Goal: Transaction & Acquisition: Purchase product/service

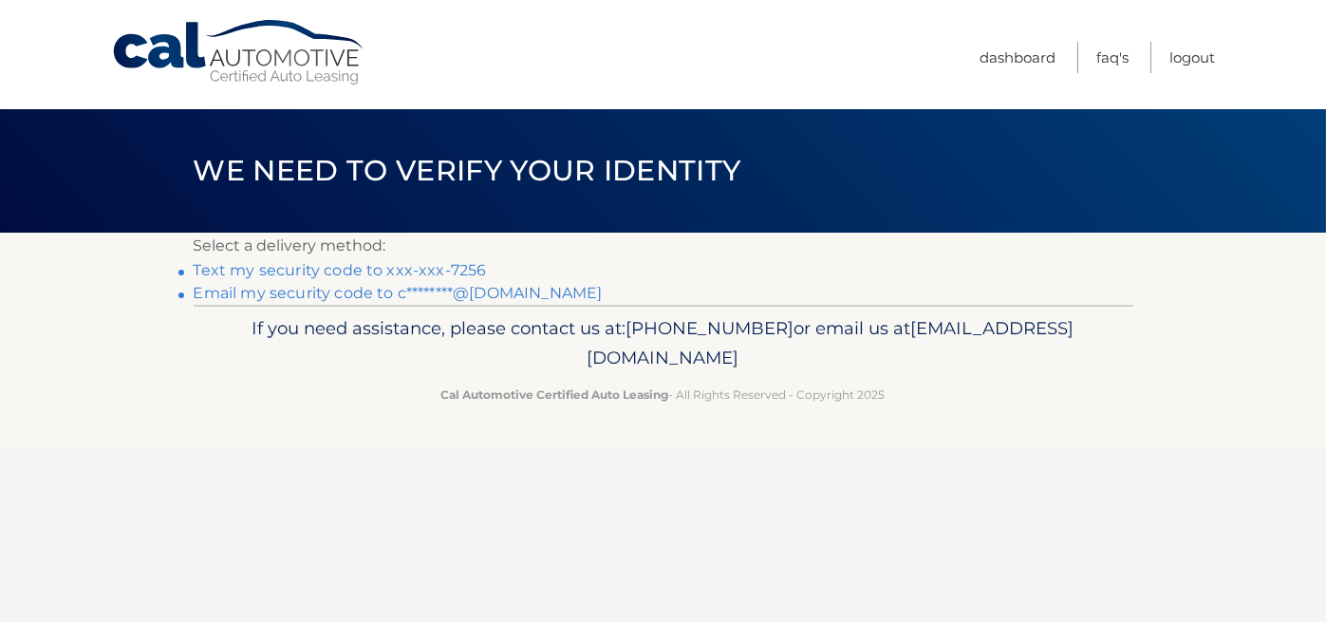
click at [388, 268] on link "Text my security code to xxx-xxx-7256" at bounding box center [340, 270] width 293 height 18
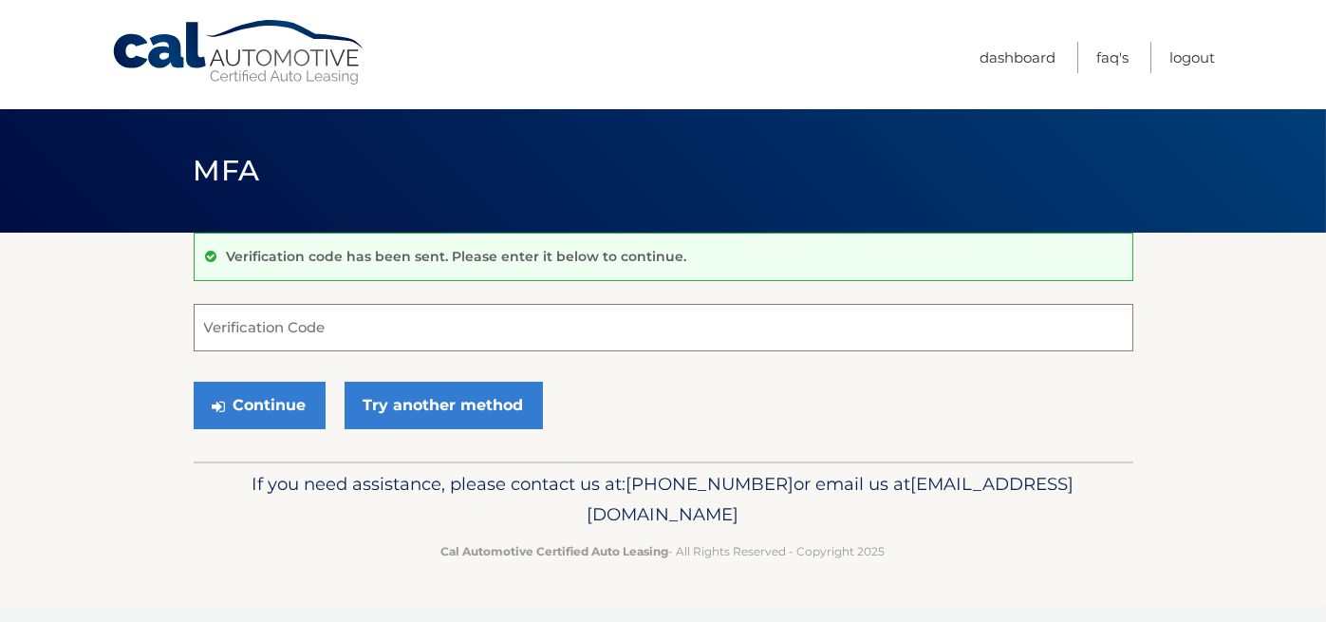
click at [375, 331] on input "Verification Code" at bounding box center [664, 327] width 940 height 47
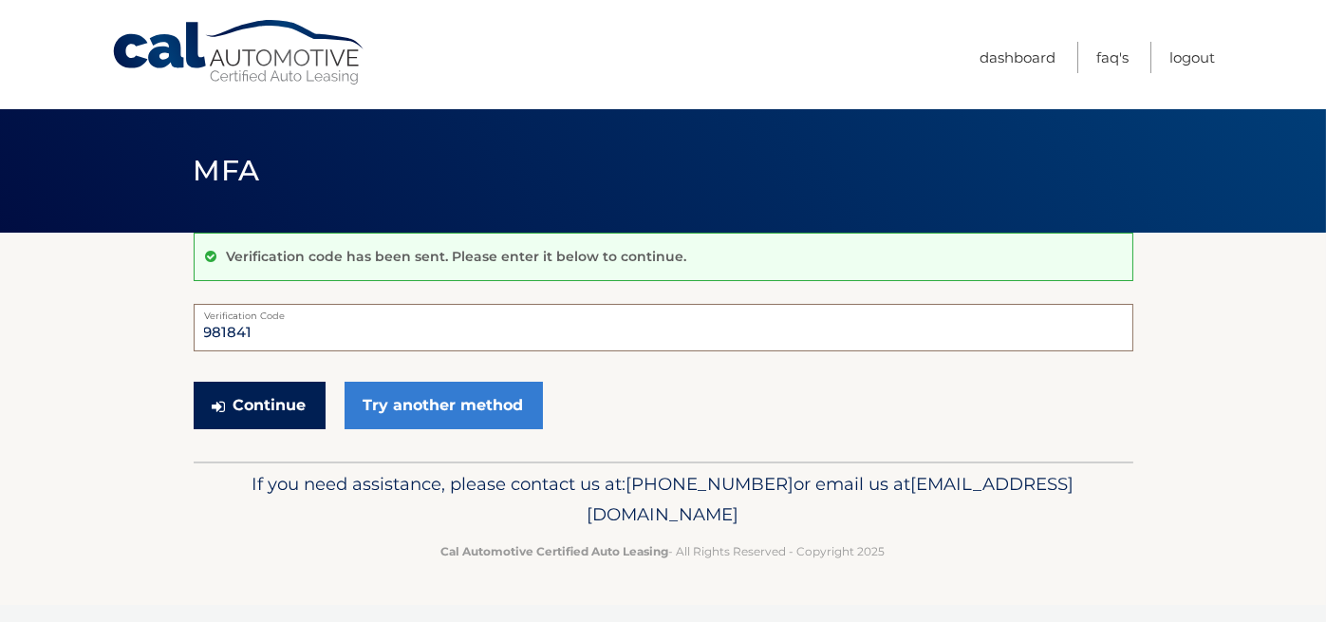
type input "981841"
click at [289, 407] on button "Continue" at bounding box center [260, 405] width 132 height 47
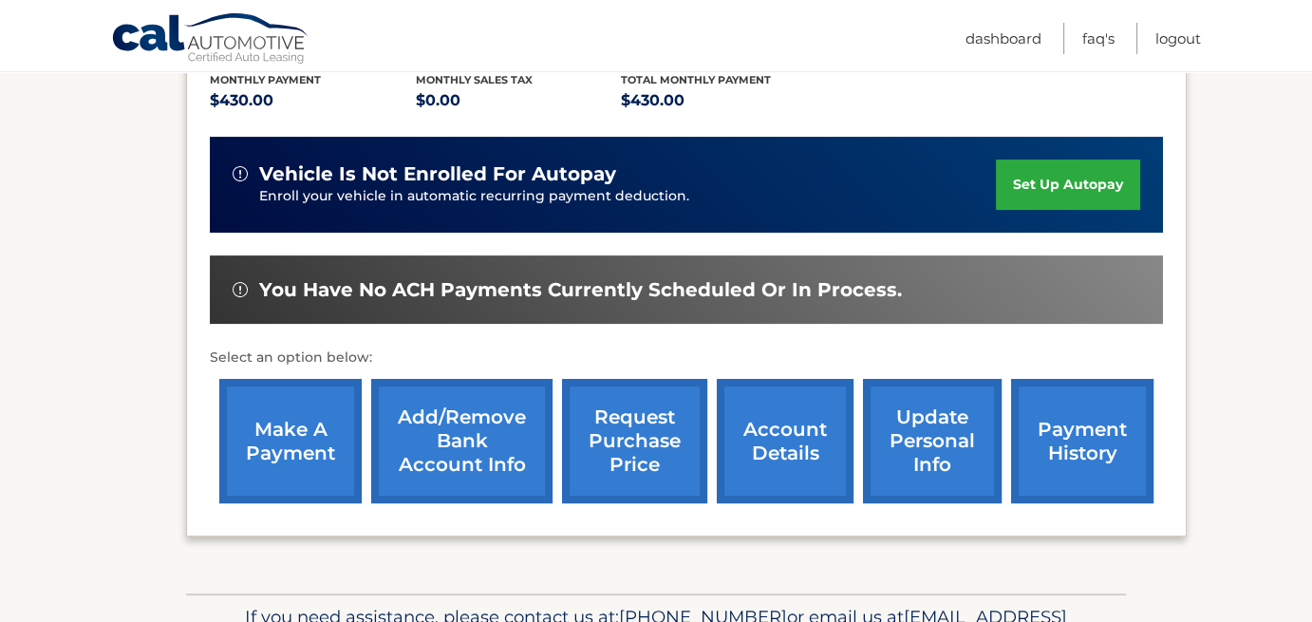
scroll to position [416, 0]
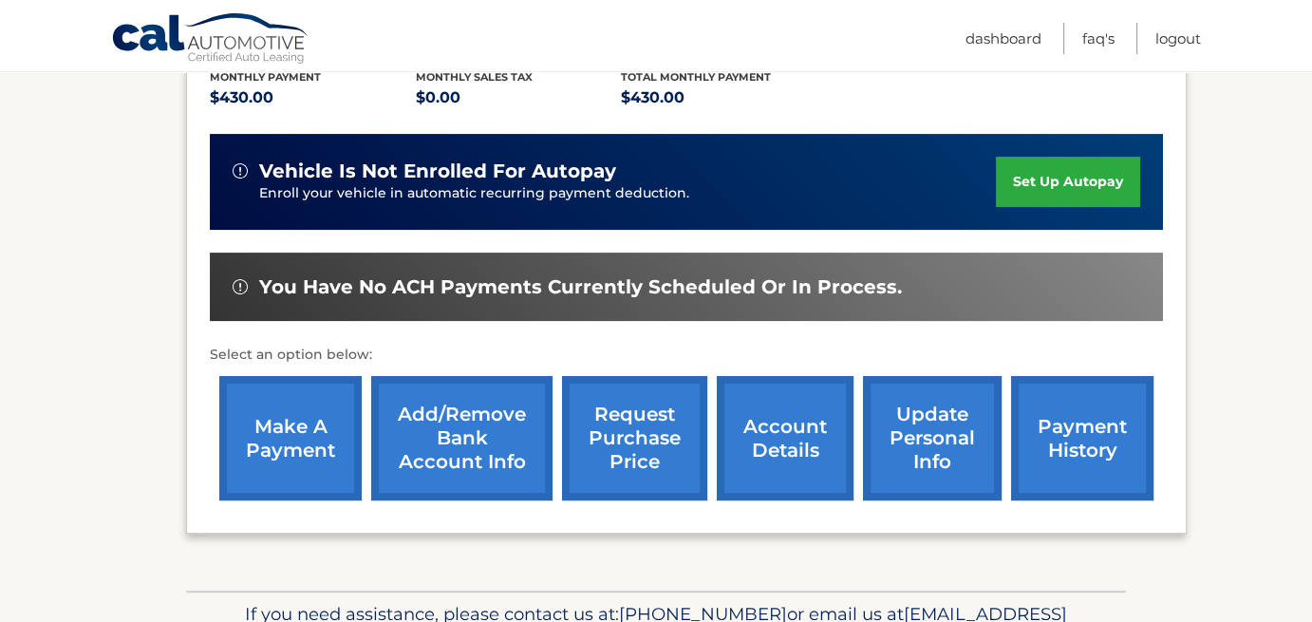
click at [302, 456] on link "make a payment" at bounding box center [290, 438] width 142 height 124
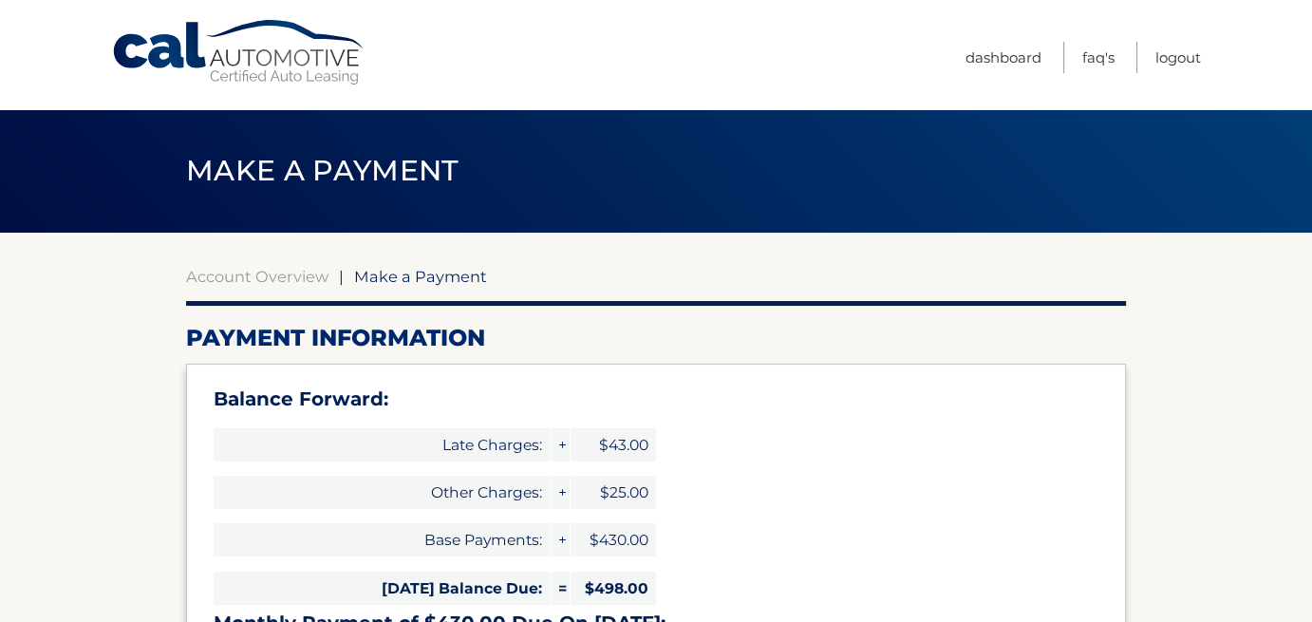
select select "ZGRlMzYyZjEtZTQ4Mi00OGU2LTljZmUtZGI3YzQ4NjkyY2U0"
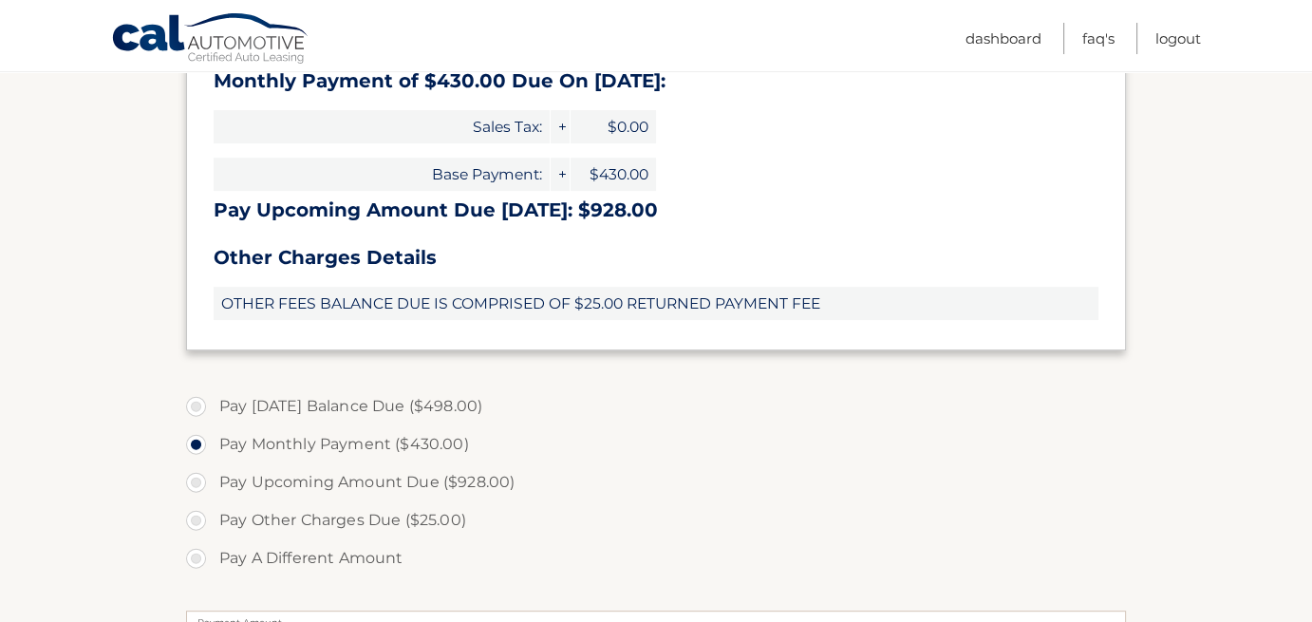
scroll to position [553, 0]
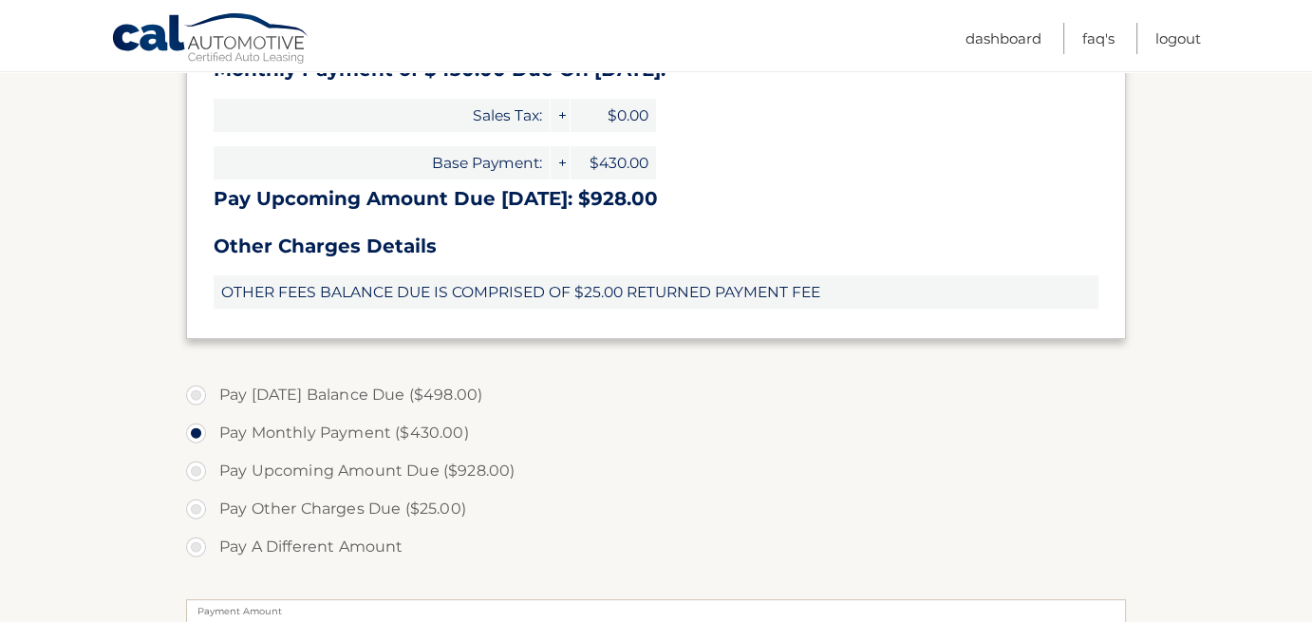
click at [195, 392] on label "Pay Today's Balance Due ($498.00)" at bounding box center [656, 395] width 940 height 38
click at [195, 392] on input "Pay Today's Balance Due ($498.00)" at bounding box center [203, 391] width 19 height 30
radio input "true"
type input "498.00"
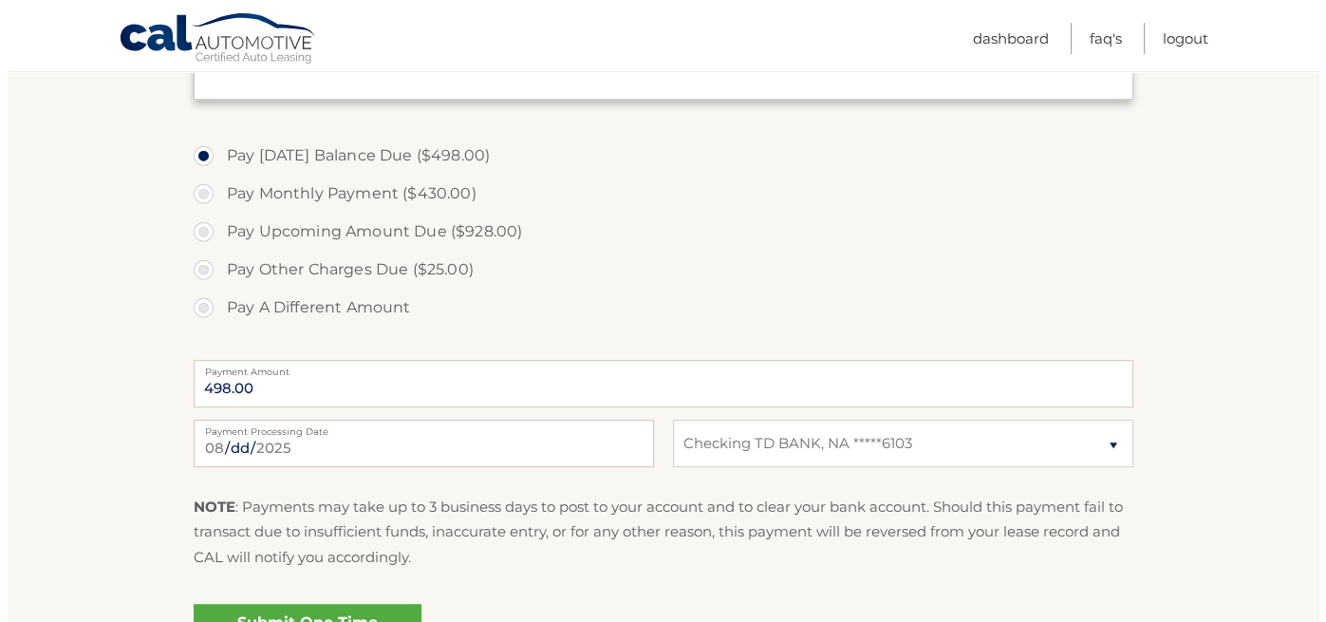
scroll to position [868, 0]
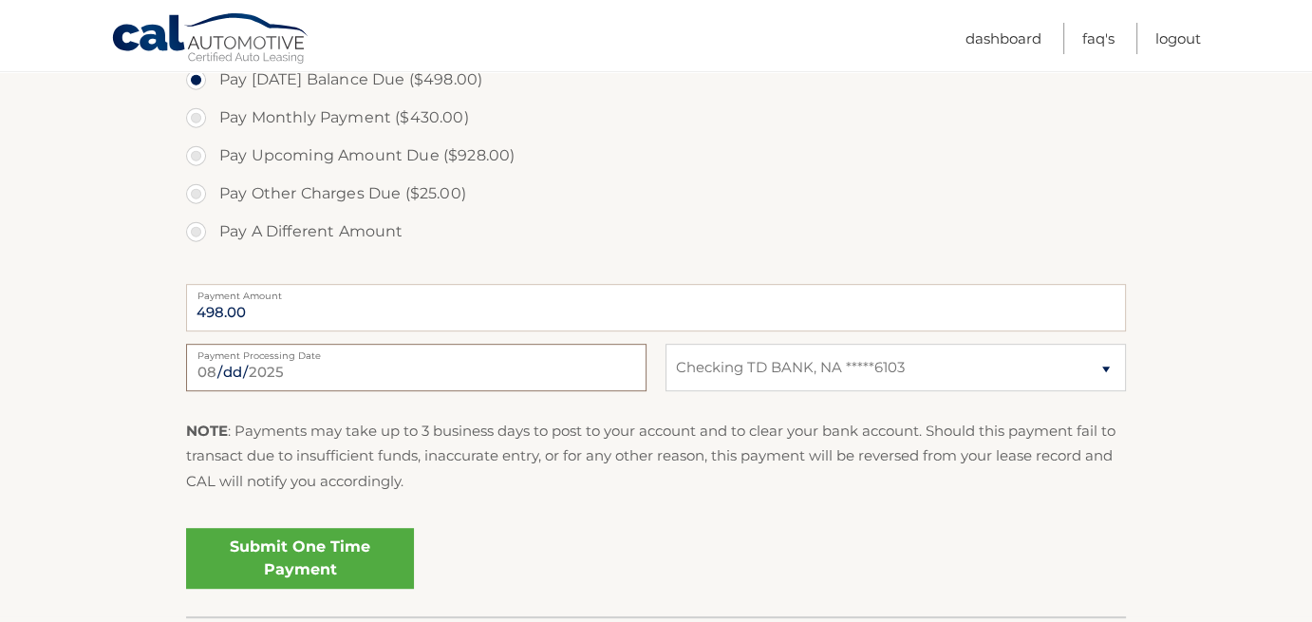
click at [548, 371] on input "2025-08-21" at bounding box center [416, 367] width 460 height 47
click at [598, 107] on label "Pay Monthly Payment ($430.00)" at bounding box center [656, 118] width 940 height 38
click at [213, 107] on input "Pay Monthly Payment ($430.00)" at bounding box center [203, 114] width 19 height 30
radio input "true"
type input "430.00"
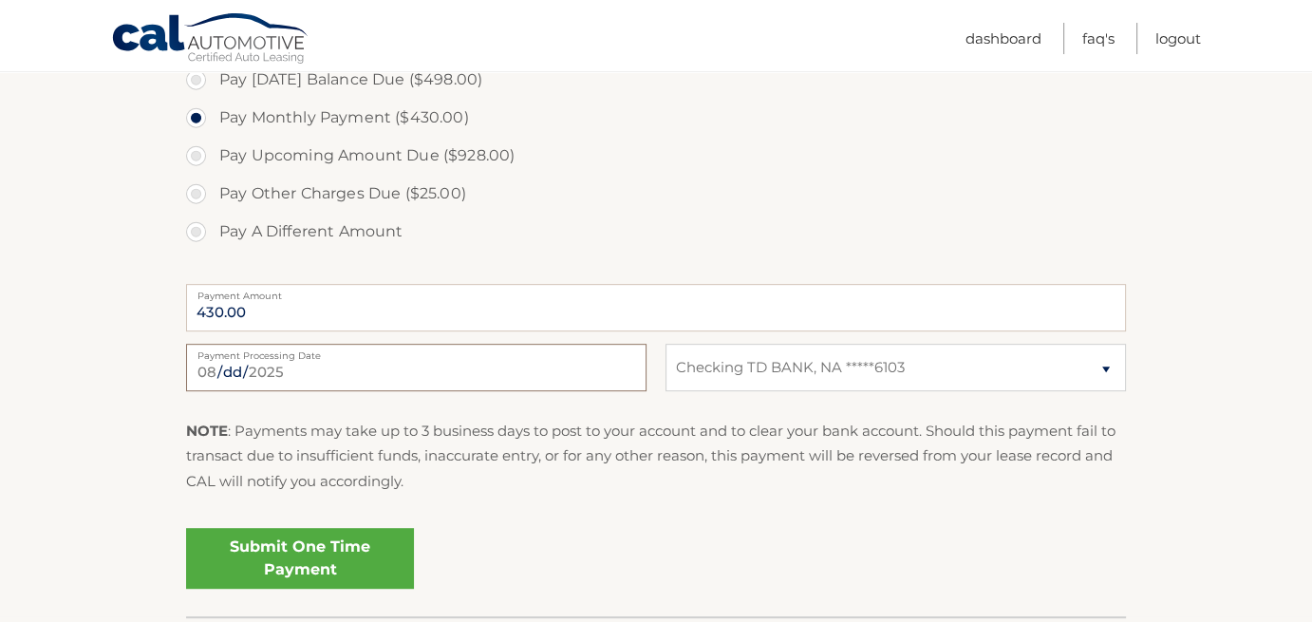
click at [329, 365] on input "2025-08-21" at bounding box center [416, 367] width 460 height 47
type input "2025-08-29"
click at [328, 364] on input "2025-08-29" at bounding box center [416, 367] width 460 height 47
click at [309, 562] on link "Submit One Time Payment" at bounding box center [300, 558] width 228 height 61
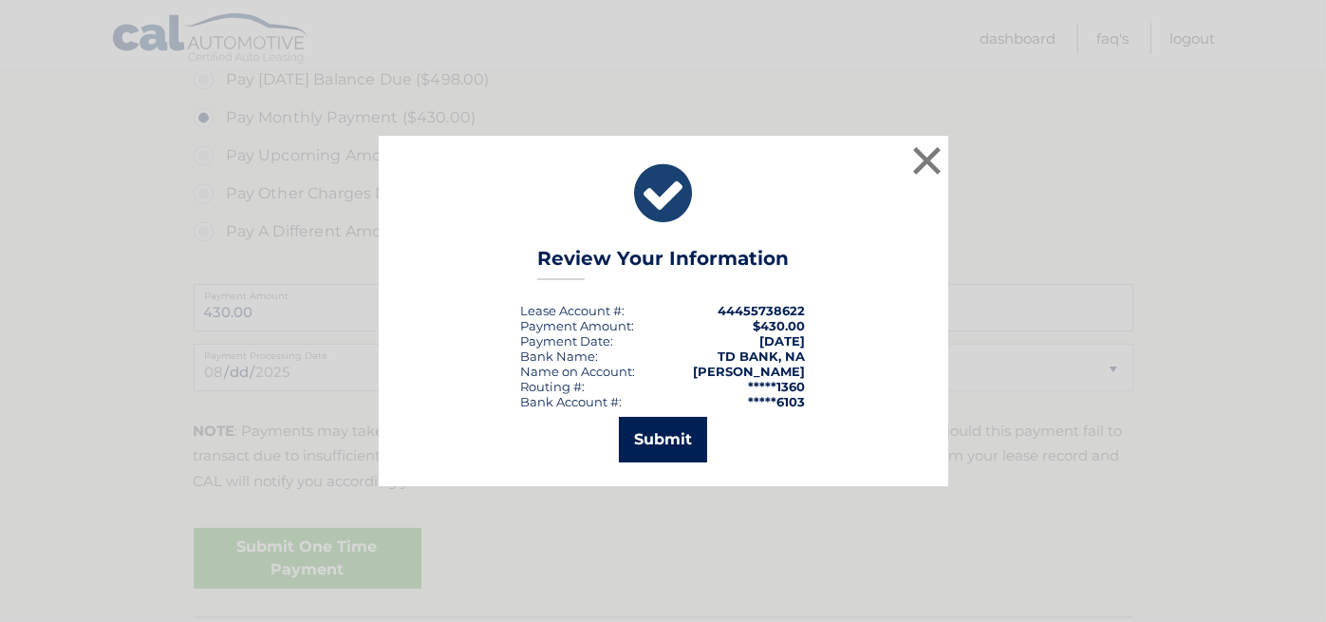
click at [654, 448] on button "Submit" at bounding box center [663, 440] width 88 height 46
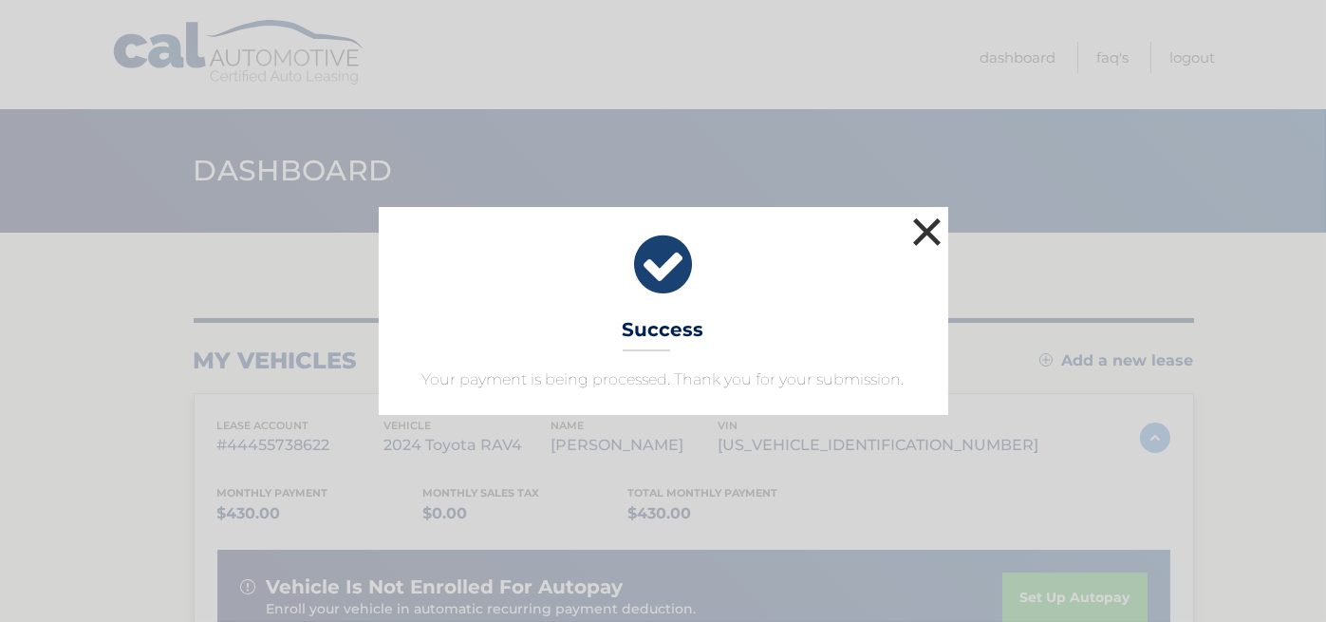
click at [919, 235] on button "×" at bounding box center [927, 232] width 38 height 38
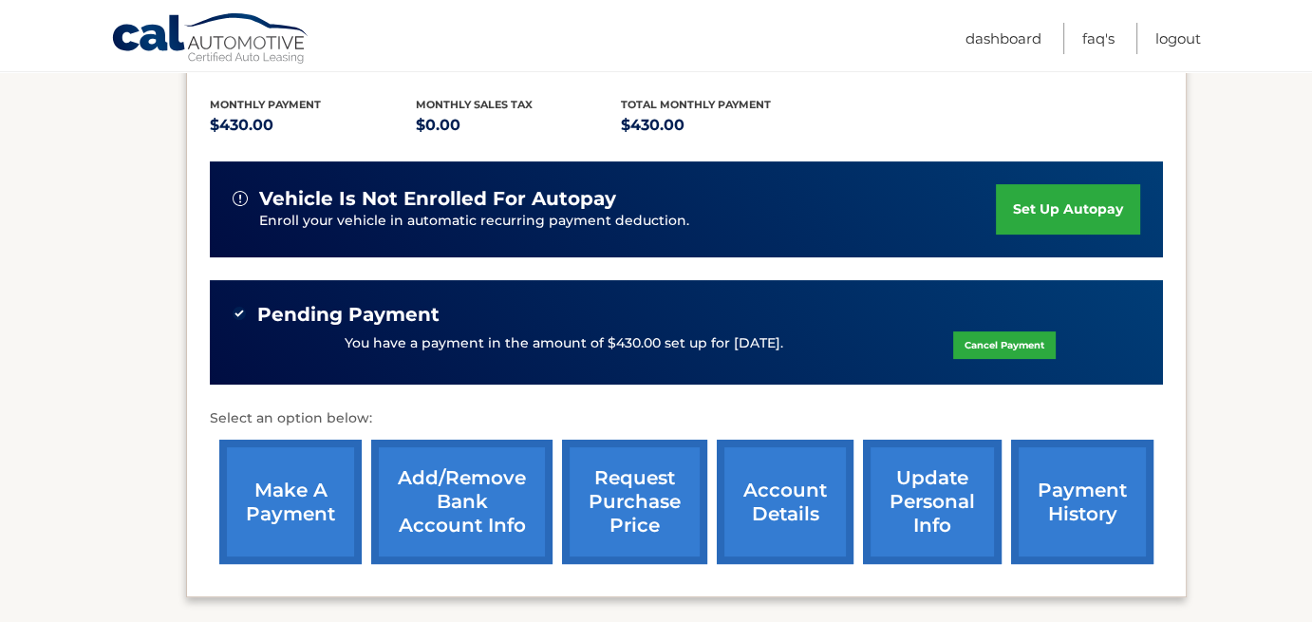
scroll to position [399, 0]
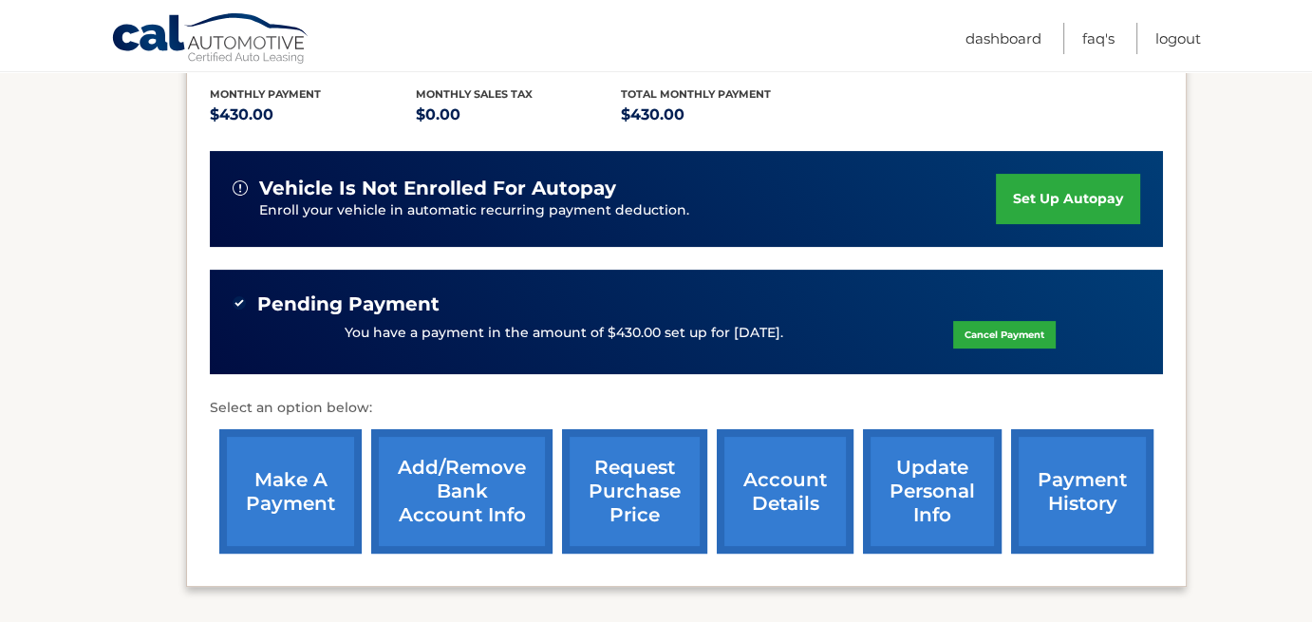
click at [1090, 512] on link "payment history" at bounding box center [1082, 491] width 142 height 124
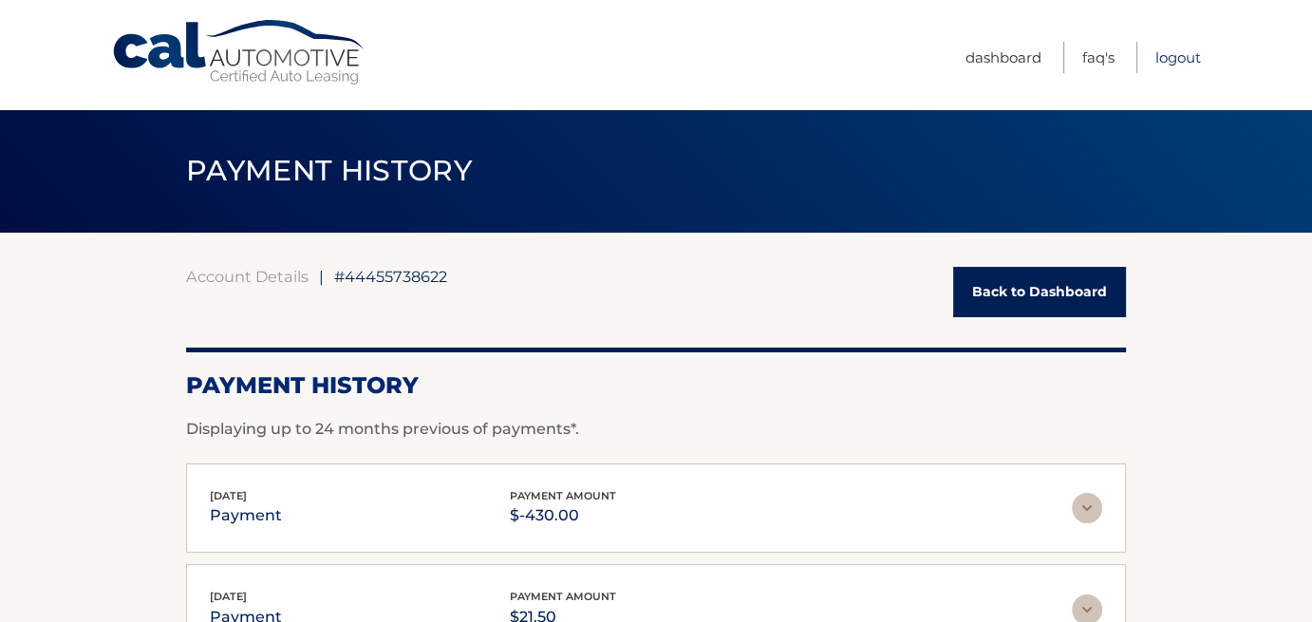
click at [1177, 61] on link "Logout" at bounding box center [1178, 57] width 46 height 31
